Goal: Register for event/course

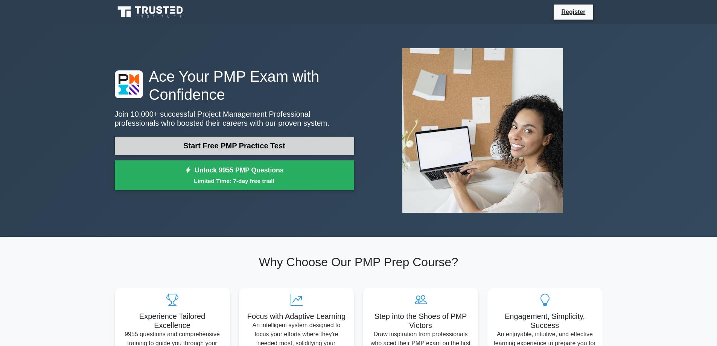
click at [257, 147] on link "Start Free PMP Practice Test" at bounding box center [234, 146] width 239 height 18
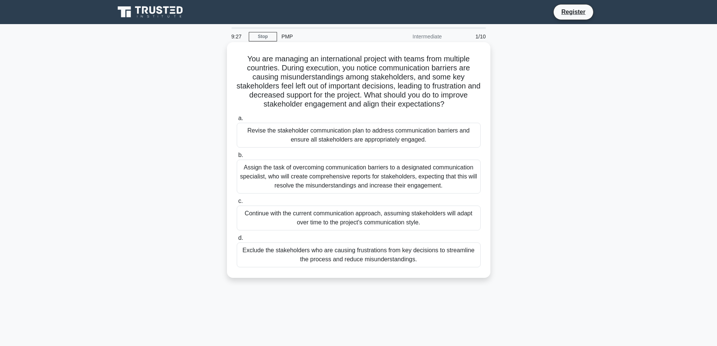
click at [388, 132] on div "Revise the stakeholder communication plan to address communication barriers and…" at bounding box center [359, 135] width 244 height 25
click at [237, 121] on input "a. Revise the stakeholder communication plan to address communication barriers …" at bounding box center [237, 118] width 0 height 5
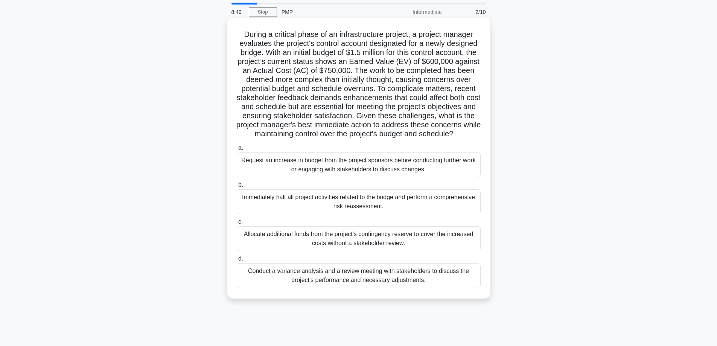
scroll to position [38, 0]
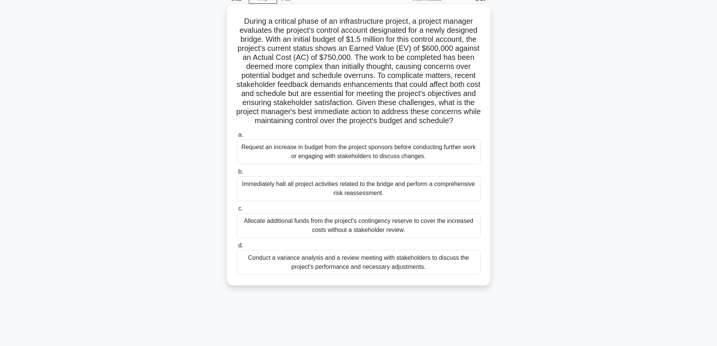
click at [412, 271] on div "Conduct a variance analysis and a review meeting with stakeholders to discuss t…" at bounding box center [359, 262] width 244 height 25
click at [237, 248] on input "d. Conduct a variance analysis and a review meeting with stakeholders to discus…" at bounding box center [237, 245] width 0 height 5
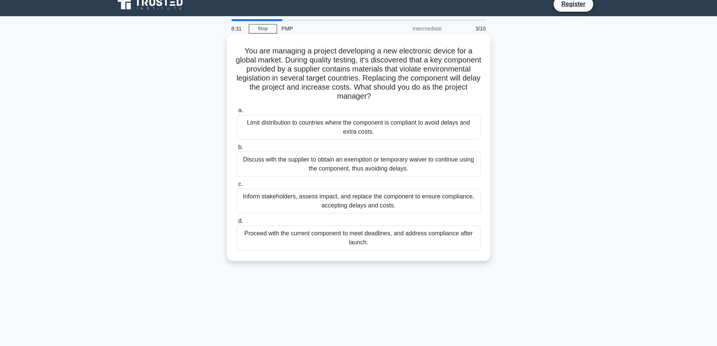
scroll to position [0, 0]
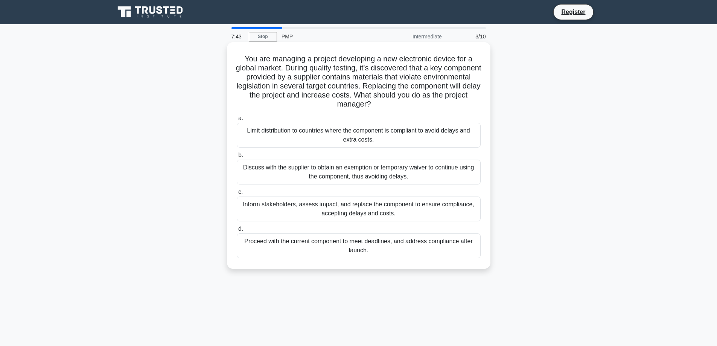
click at [393, 206] on div "Inform stakeholders, assess impact, and replace the component to ensure complia…" at bounding box center [359, 208] width 244 height 25
click at [237, 194] on input "c. Inform stakeholders, assess impact, and replace the component to ensure comp…" at bounding box center [237, 192] width 0 height 5
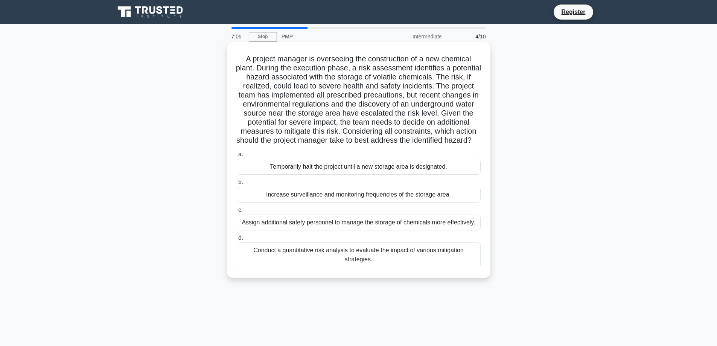
click at [387, 262] on div "Conduct a quantitative risk analysis to evaluate the impact of various mitigati…" at bounding box center [359, 254] width 244 height 25
click at [237, 240] on input "d. Conduct a quantitative risk analysis to evaluate the impact of various mitig…" at bounding box center [237, 237] width 0 height 5
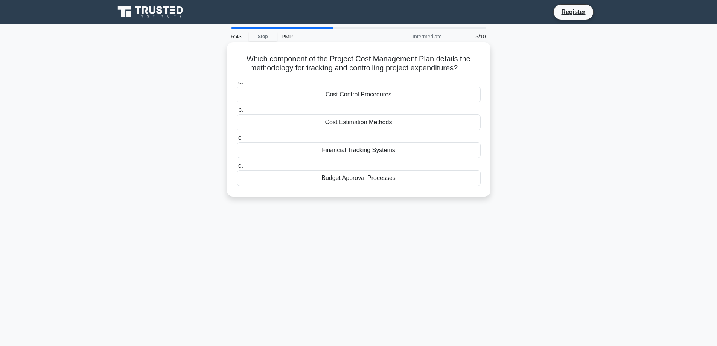
click at [370, 96] on div "Cost Control Procedures" at bounding box center [359, 95] width 244 height 16
click at [237, 85] on input "a. Cost Control Procedures" at bounding box center [237, 82] width 0 height 5
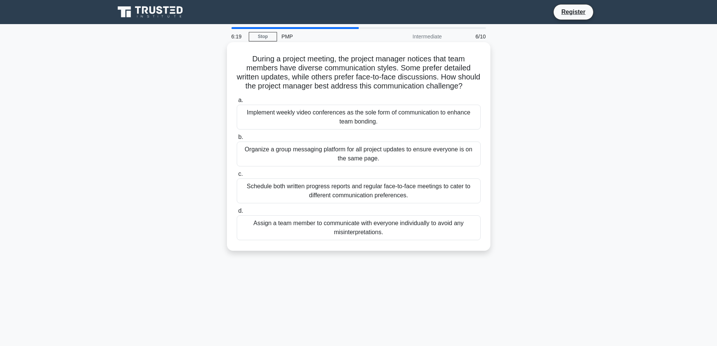
click at [421, 203] on div "Schedule both written progress reports and regular face-to-face meetings to cat…" at bounding box center [359, 190] width 244 height 25
click at [237, 176] on input "c. Schedule both written progress reports and regular face-to-face meetings to …" at bounding box center [237, 174] width 0 height 5
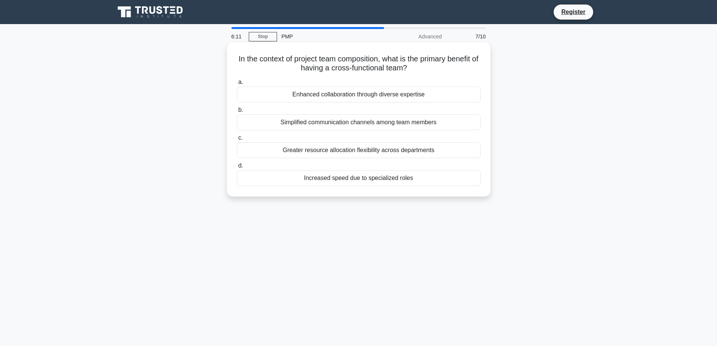
click at [421, 93] on div "Enhanced collaboration through diverse expertise" at bounding box center [359, 95] width 244 height 16
click at [237, 85] on input "a. Enhanced collaboration through diverse expertise" at bounding box center [237, 82] width 0 height 5
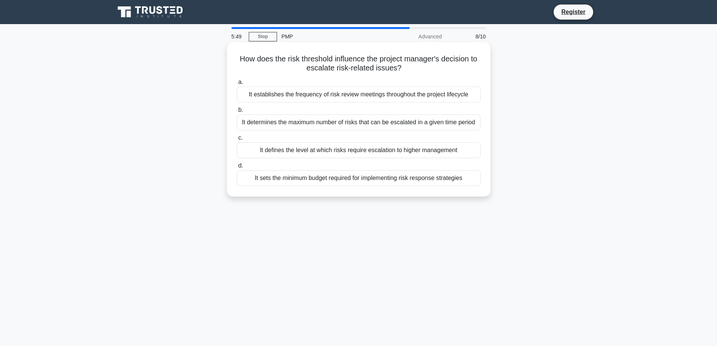
click at [373, 152] on div "It defines the level at which risks require escalation to higher management" at bounding box center [359, 150] width 244 height 16
click at [237, 140] on input "c. It defines the level at which risks require escalation to higher management" at bounding box center [237, 137] width 0 height 5
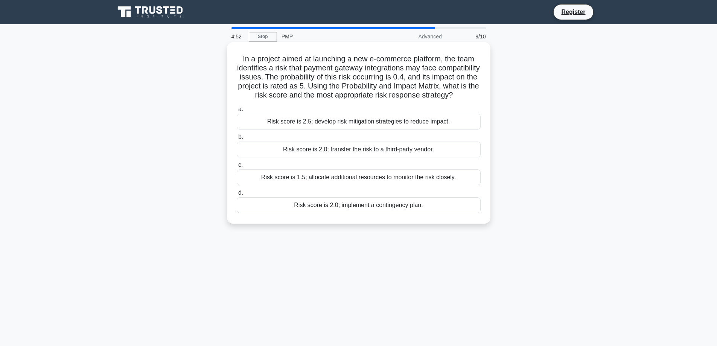
click at [354, 213] on div "Risk score is 2.0; implement a contingency plan." at bounding box center [359, 205] width 244 height 16
click at [237, 195] on input "d. Risk score is 2.0; implement a contingency plan." at bounding box center [237, 192] width 0 height 5
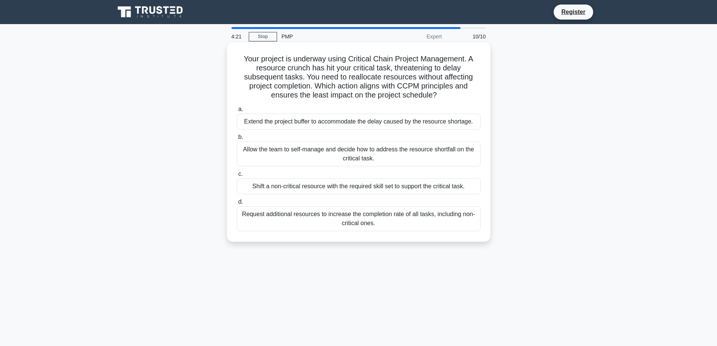
click at [412, 190] on div "Shift a non-critical resource with the required skill set to support the critic…" at bounding box center [359, 186] width 244 height 16
click at [237, 176] on input "c. Shift a non-critical resource with the required skill set to support the cri…" at bounding box center [237, 174] width 0 height 5
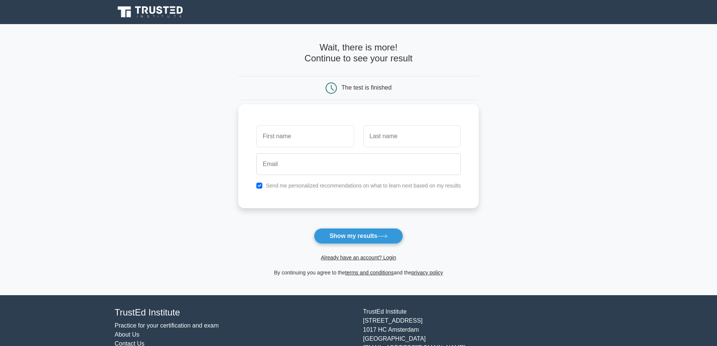
click at [325, 139] on input "text" at bounding box center [304, 136] width 97 height 22
type input "Char"
click at [378, 141] on input "text" at bounding box center [411, 136] width 97 height 22
type input "Anderson"
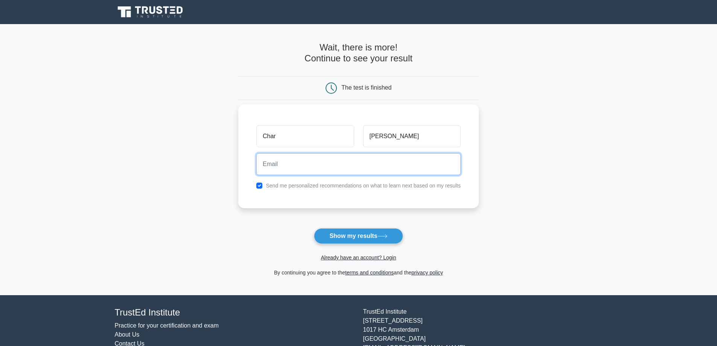
click at [337, 164] on input "email" at bounding box center [358, 164] width 204 height 22
type input "annandalechar@gmail.com"
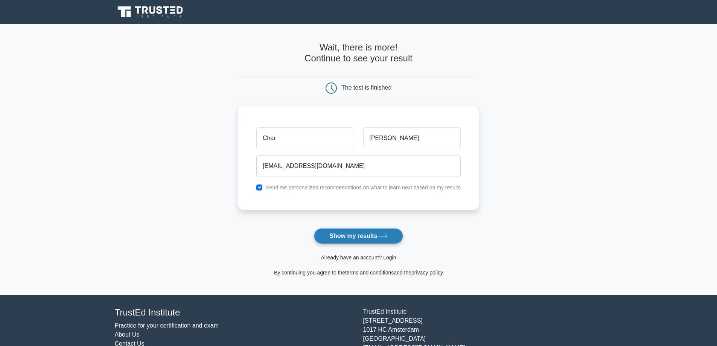
click at [348, 237] on button "Show my results" at bounding box center [358, 236] width 89 height 16
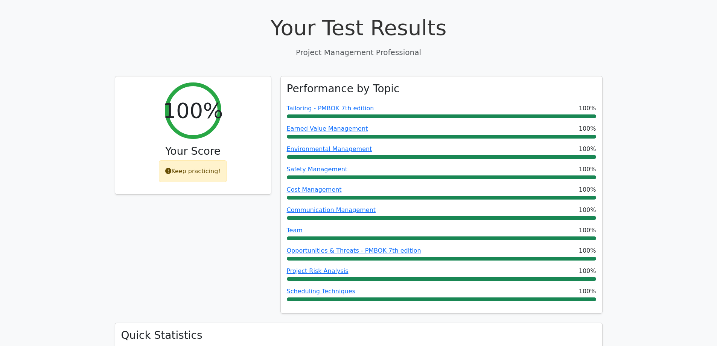
scroll to position [301, 0]
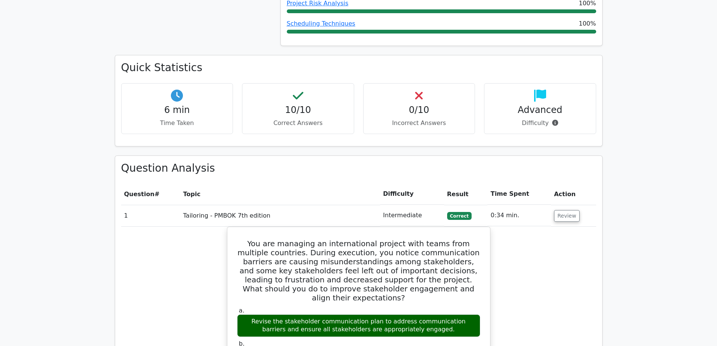
scroll to position [564, 0]
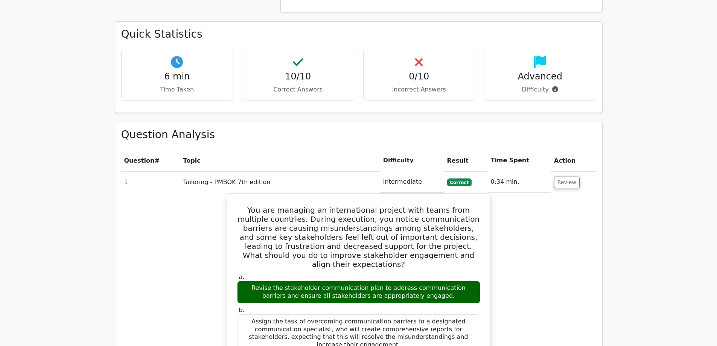
click at [682, 229] on main "Go Premium Project Management Professional Preparation Package (2025) Earn 35 P…" at bounding box center [358, 282] width 717 height 1645
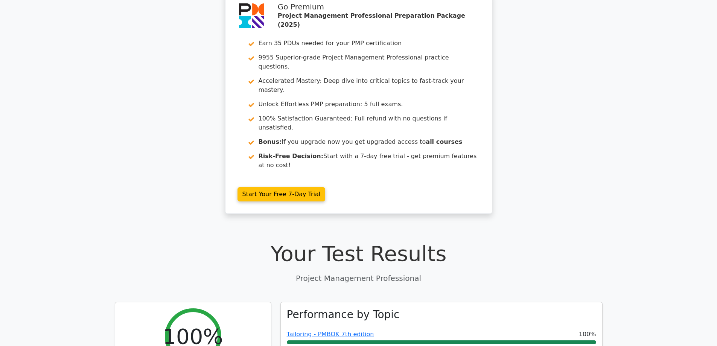
scroll to position [0, 0]
